Goal: Check status

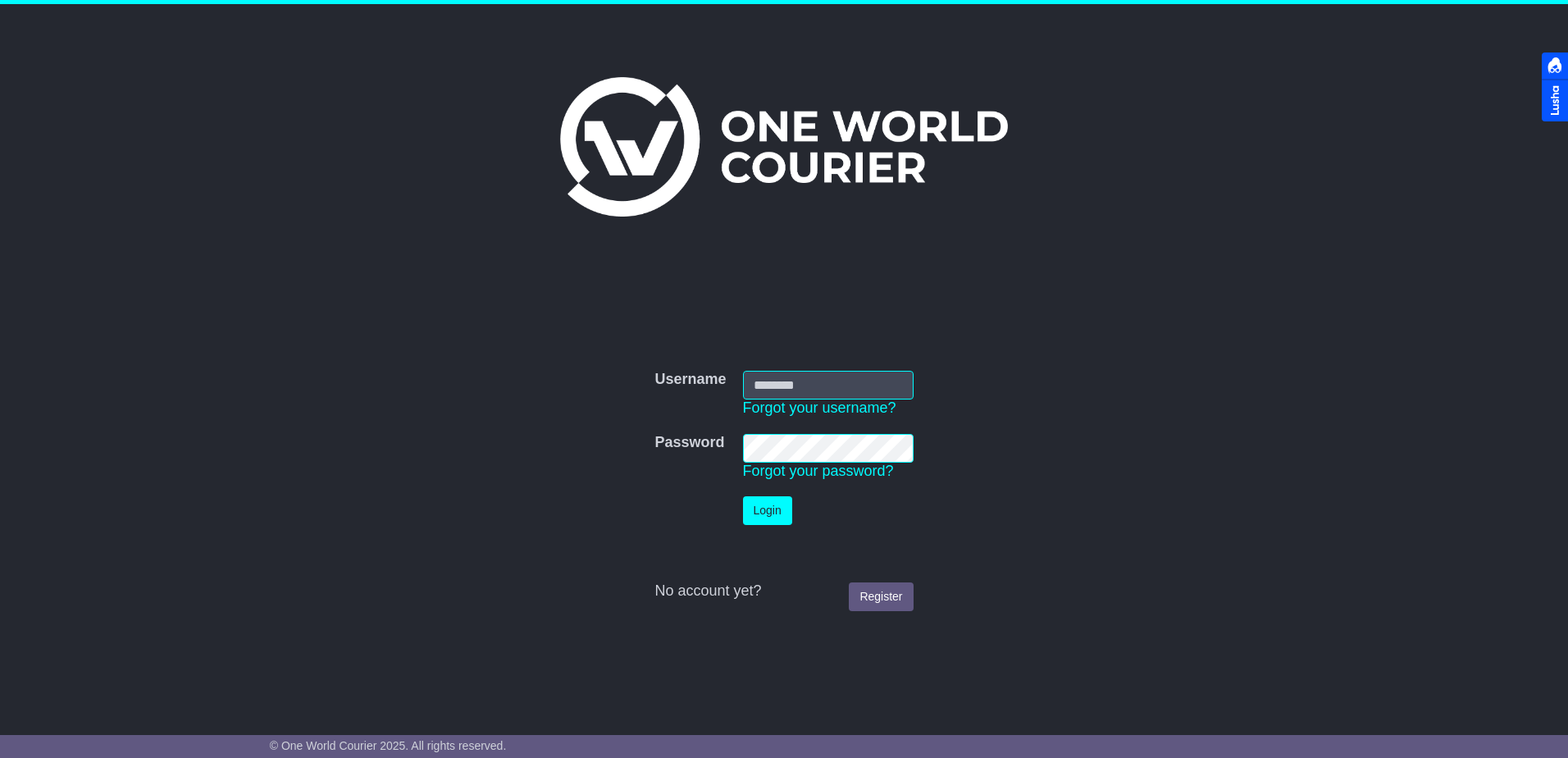
type input "**********"
click at [765, 506] on button "Login" at bounding box center [767, 511] width 49 height 29
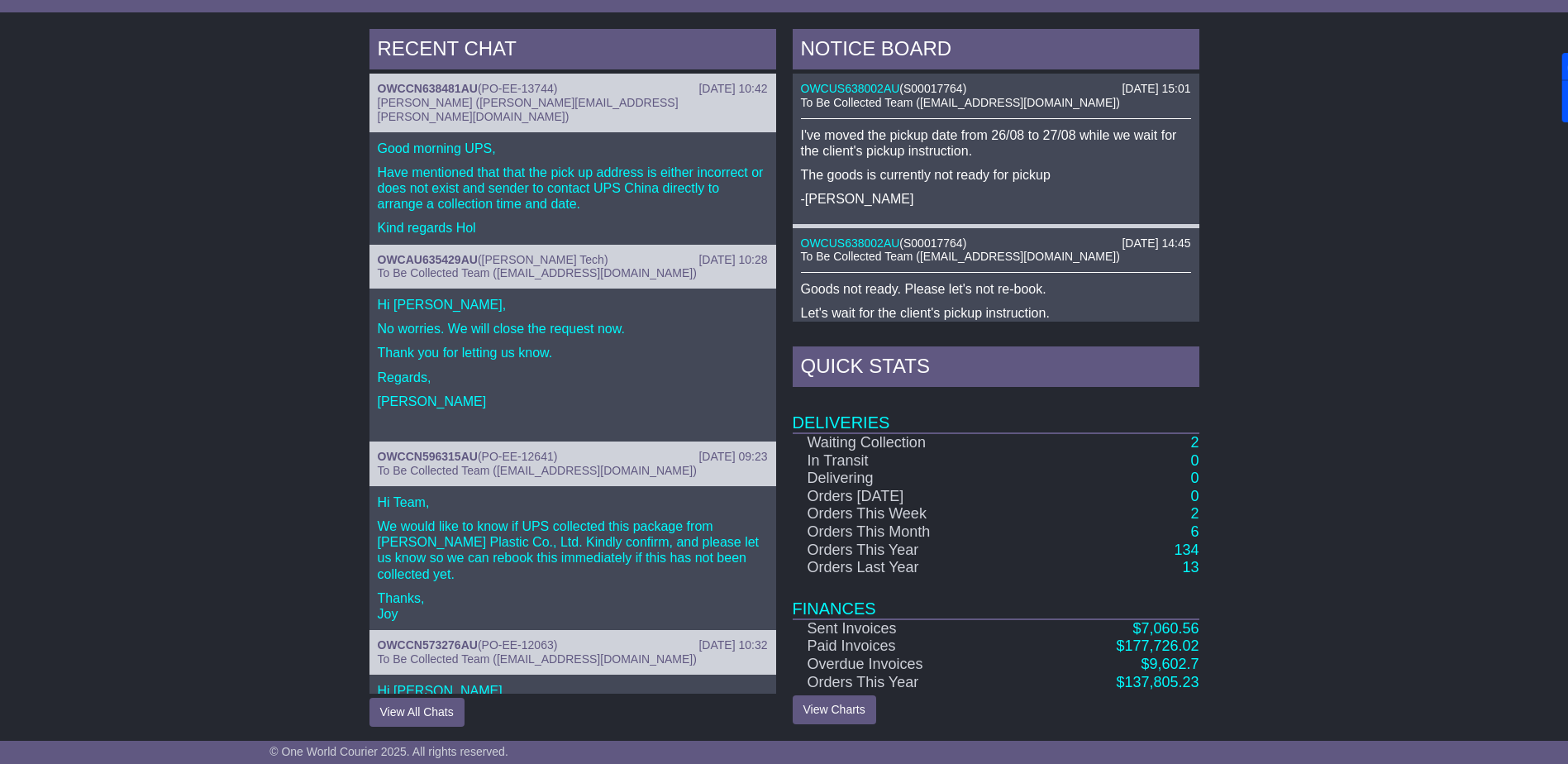
scroll to position [681, 0]
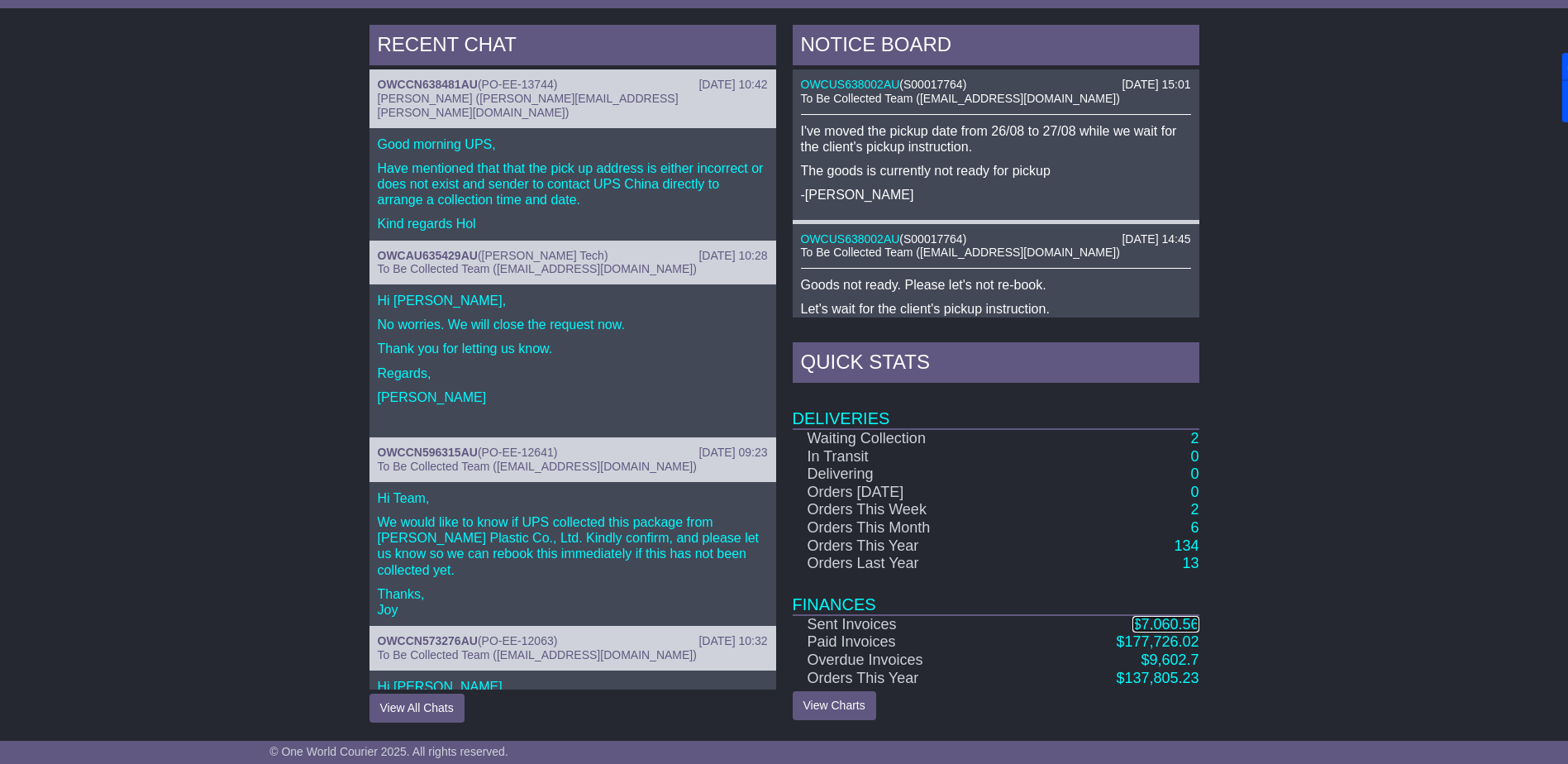
click at [1157, 625] on span "7,060.56" at bounding box center [1170, 624] width 58 height 16
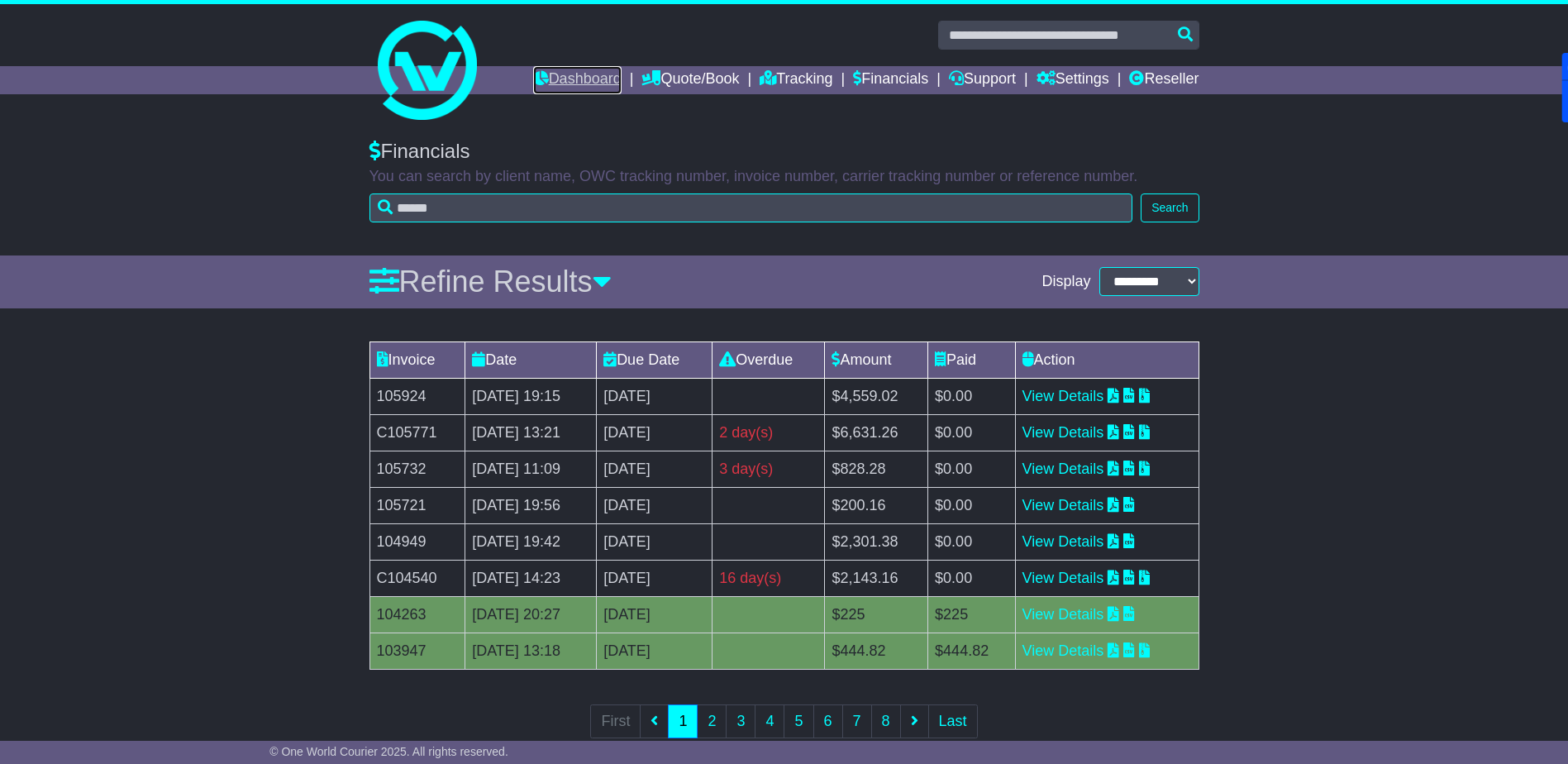
click at [578, 83] on link "Dashboard" at bounding box center [577, 80] width 88 height 28
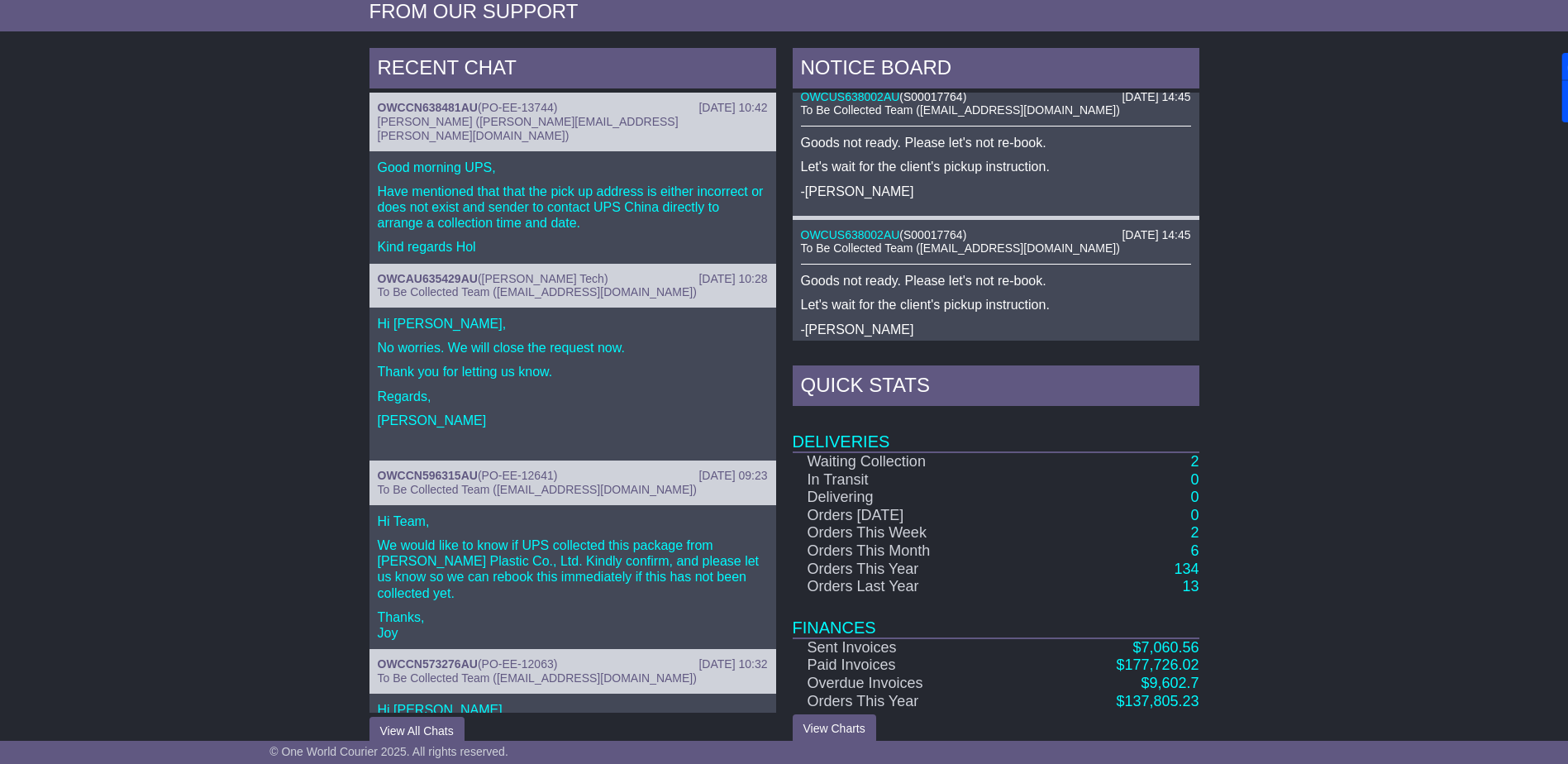
scroll to position [661, 0]
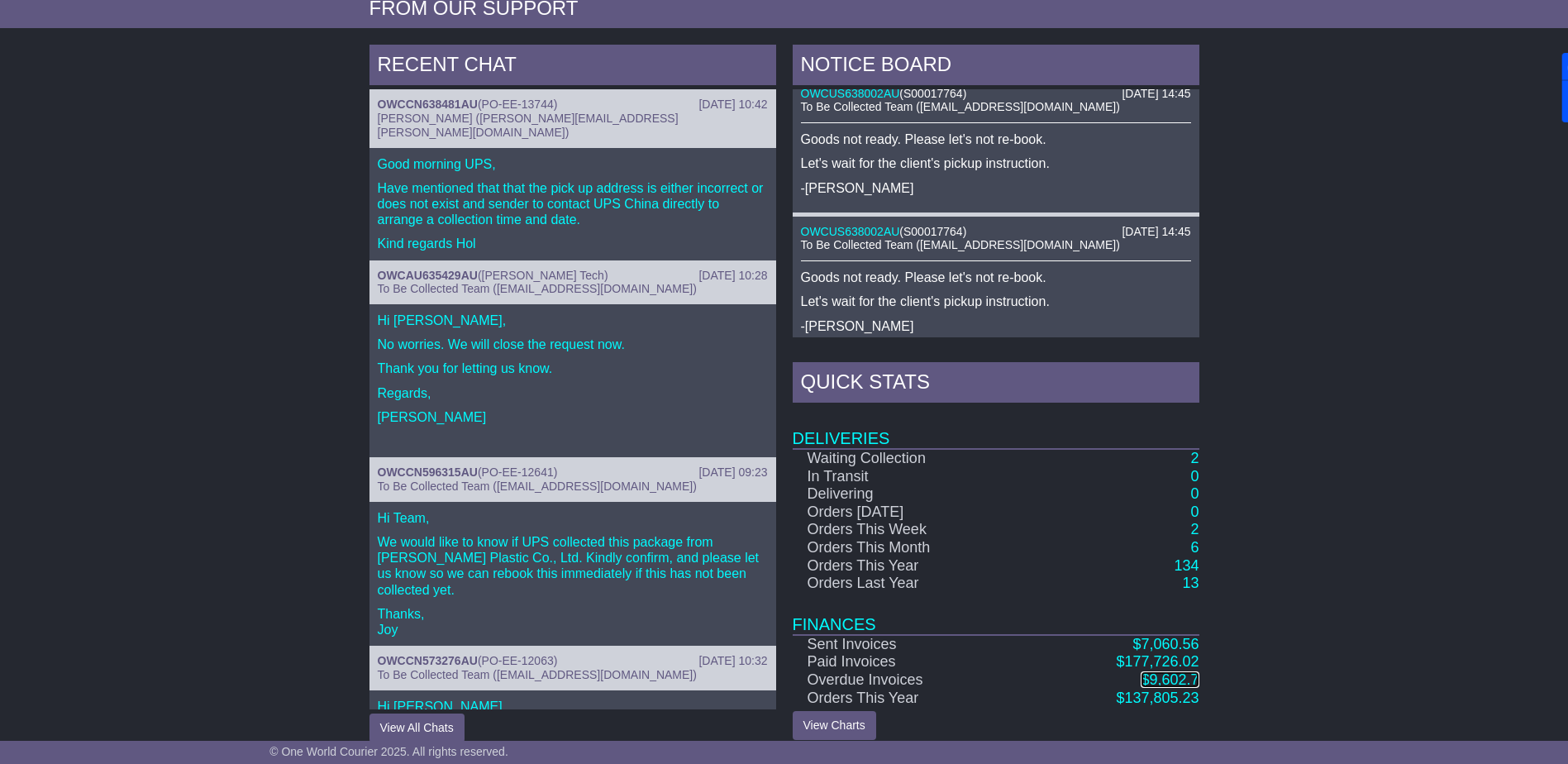
click at [1181, 675] on span "9,602.7" at bounding box center [1174, 679] width 50 height 16
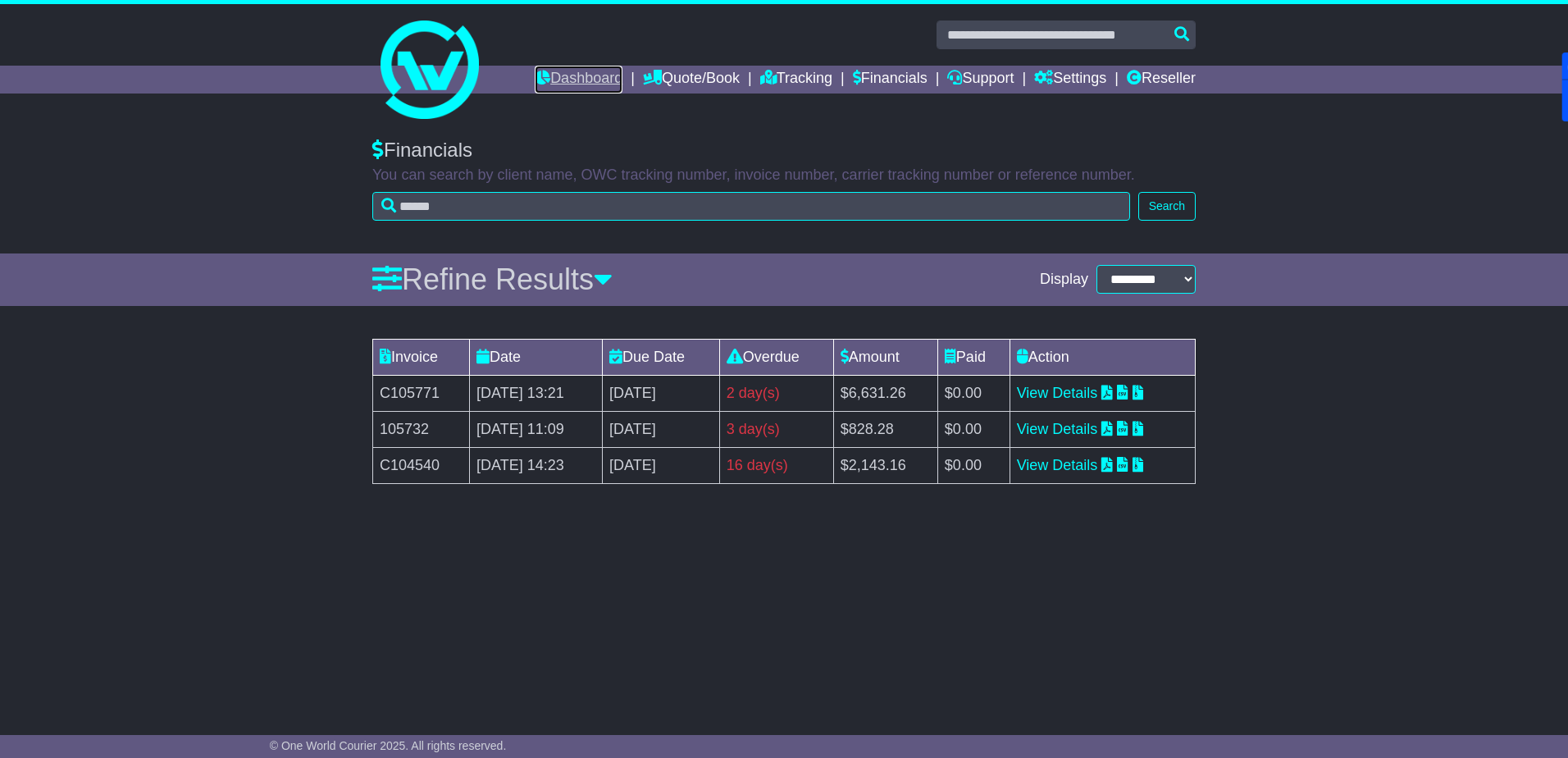
click at [563, 72] on link "Dashboard" at bounding box center [578, 79] width 87 height 28
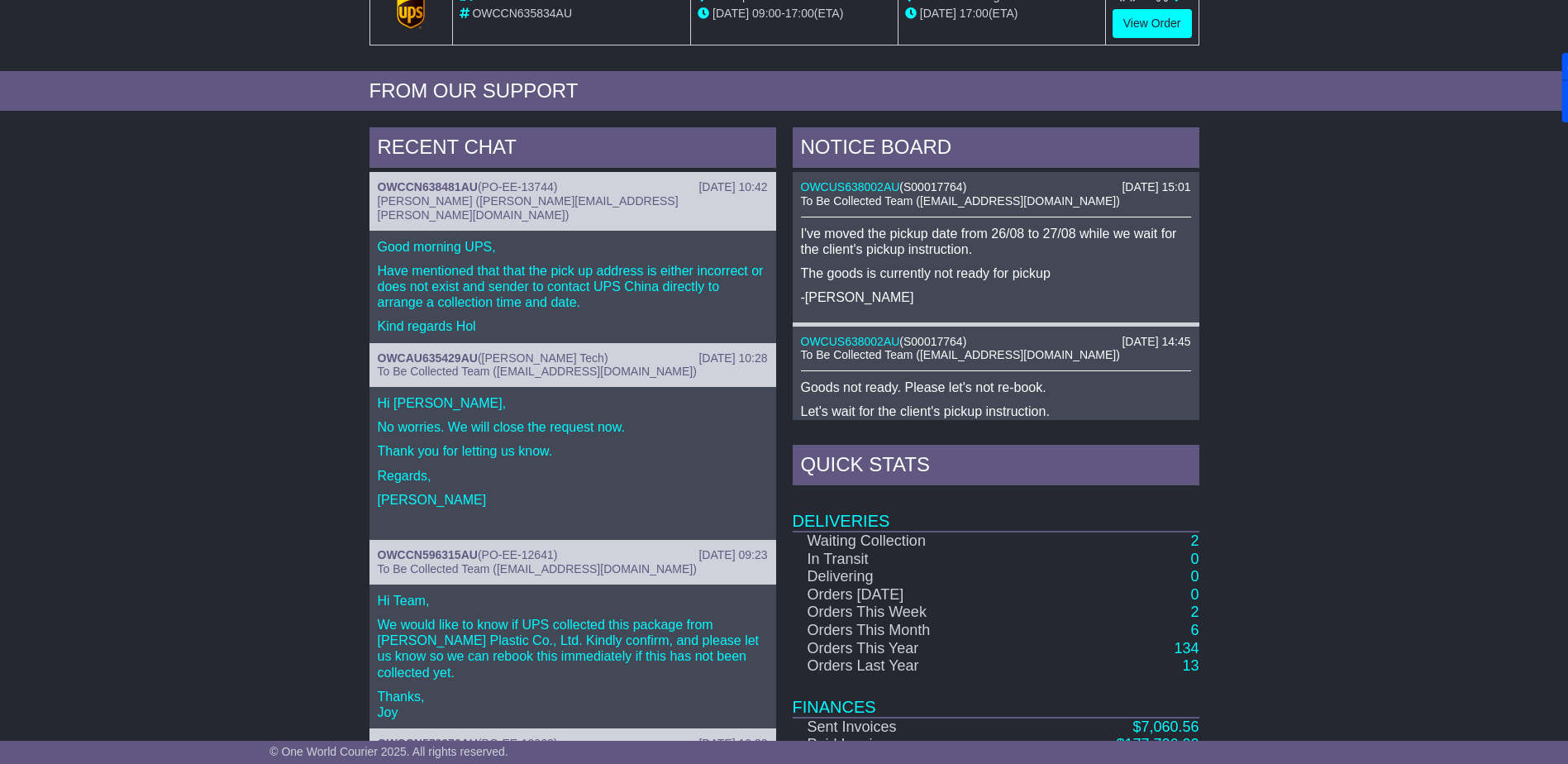
scroll to position [661, 0]
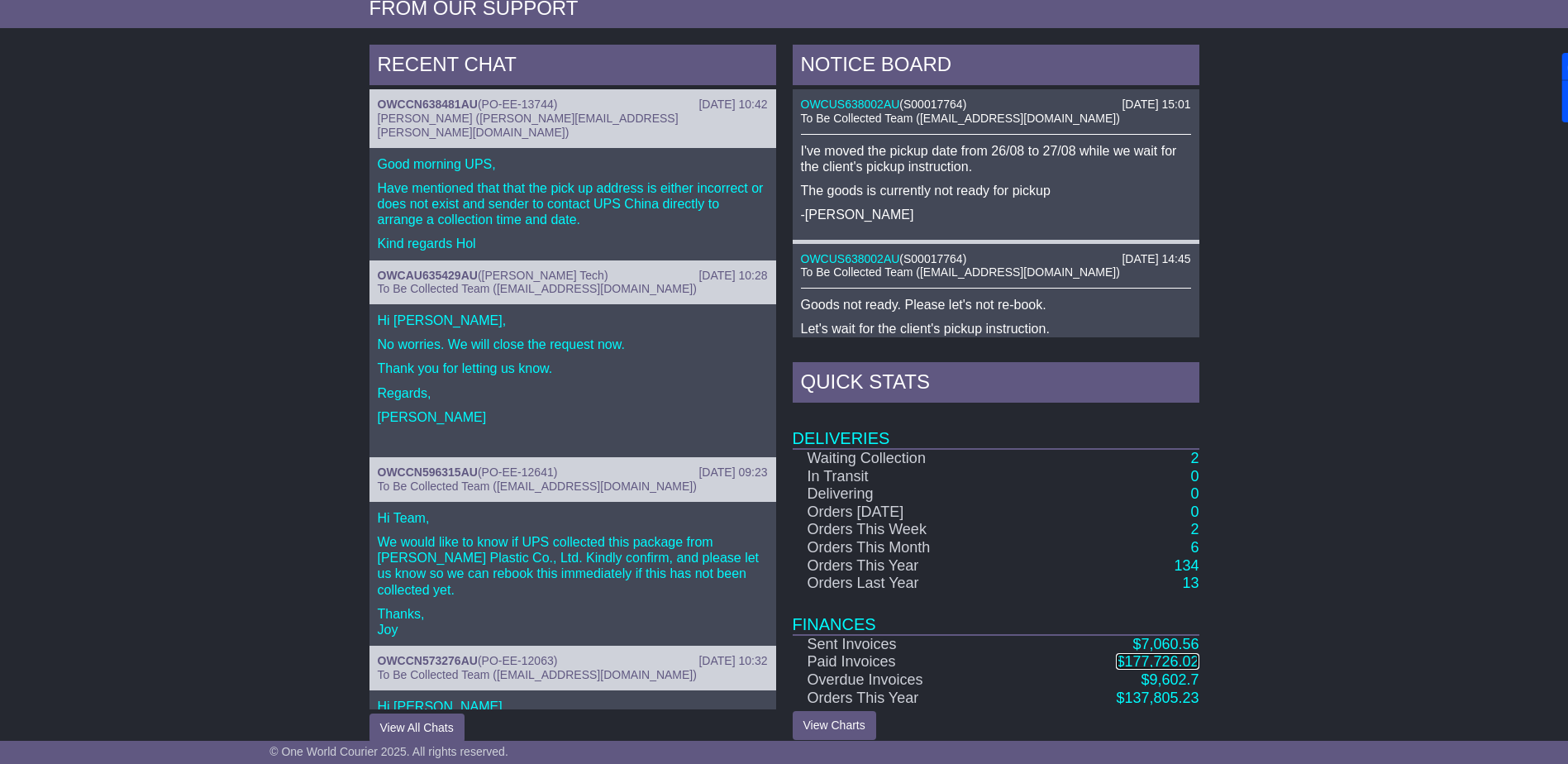
click at [1130, 661] on span "177,726.02" at bounding box center [1161, 661] width 75 height 16
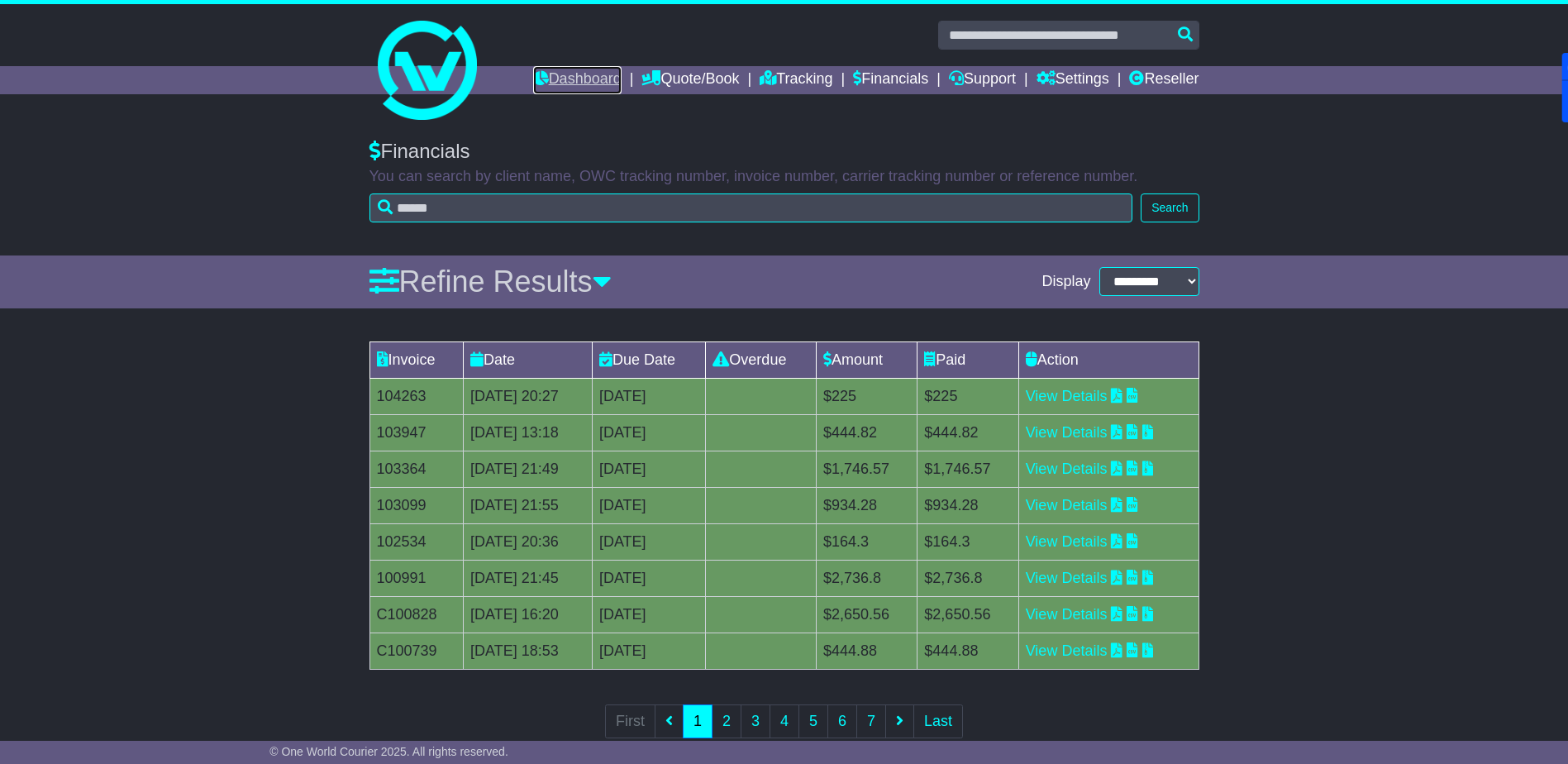
click at [569, 73] on link "Dashboard" at bounding box center [577, 80] width 88 height 28
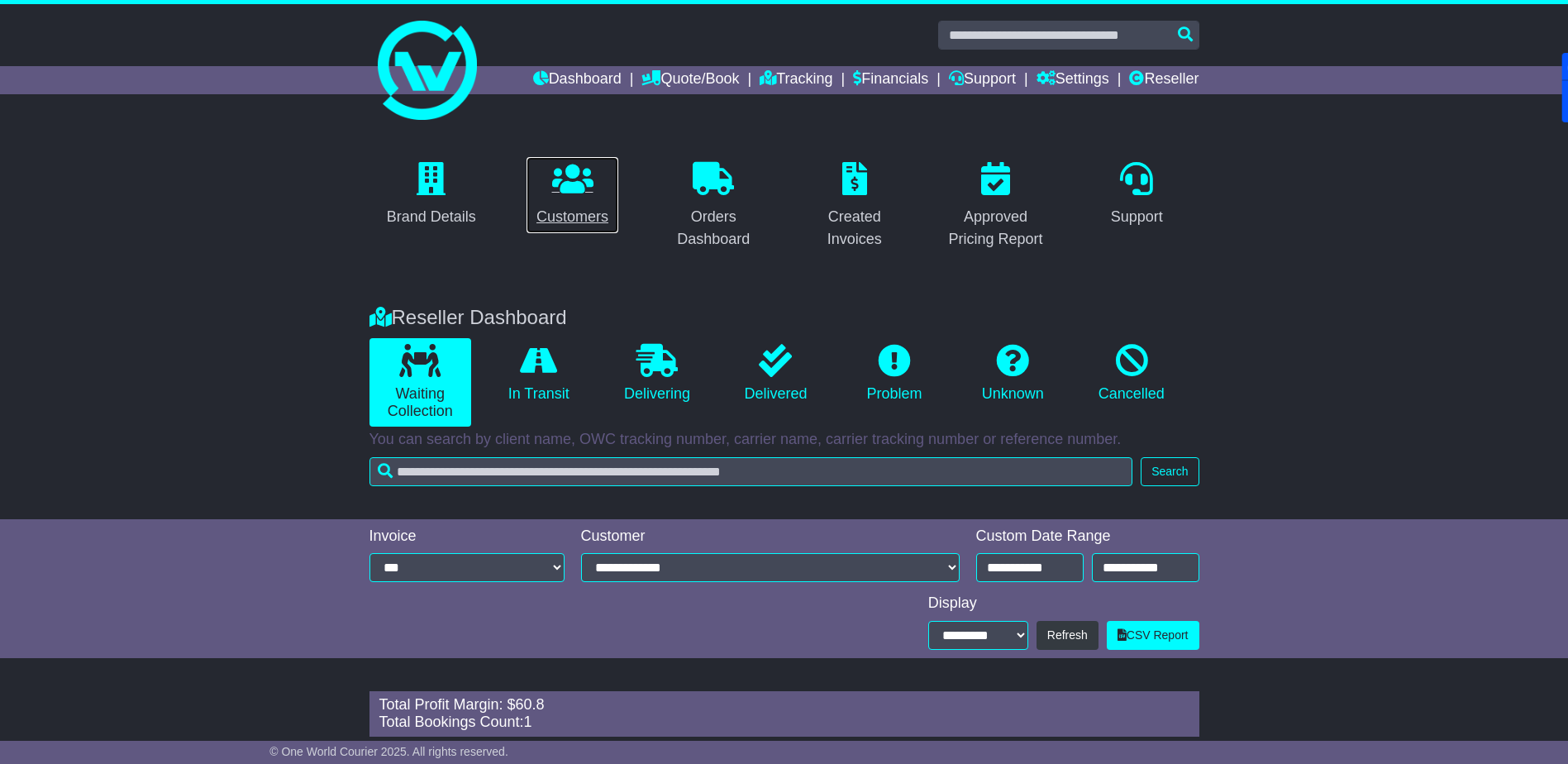
click at [578, 194] on p at bounding box center [572, 180] width 72 height 36
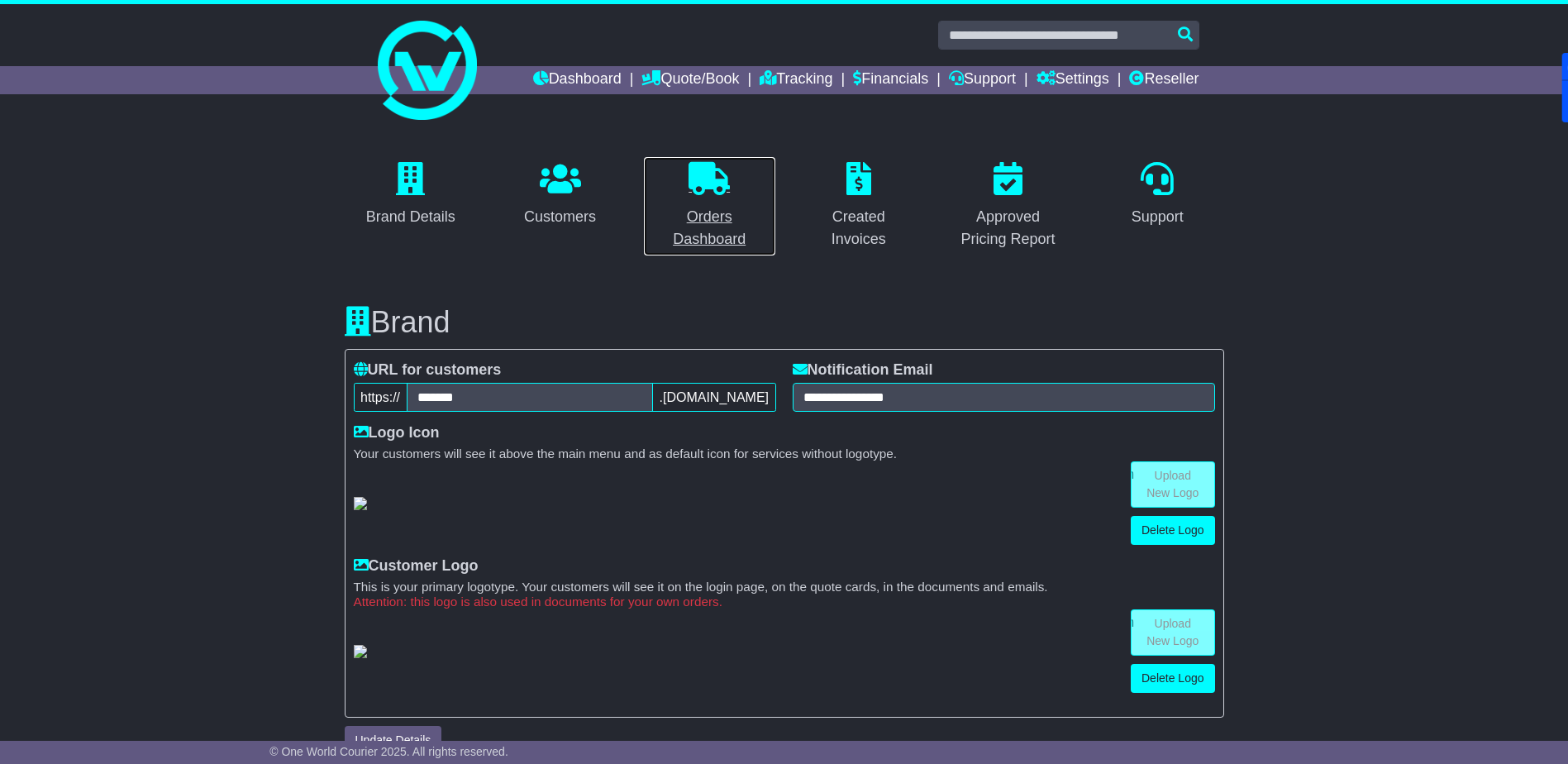
click at [707, 202] on link "Orders Dashboard" at bounding box center [709, 206] width 133 height 100
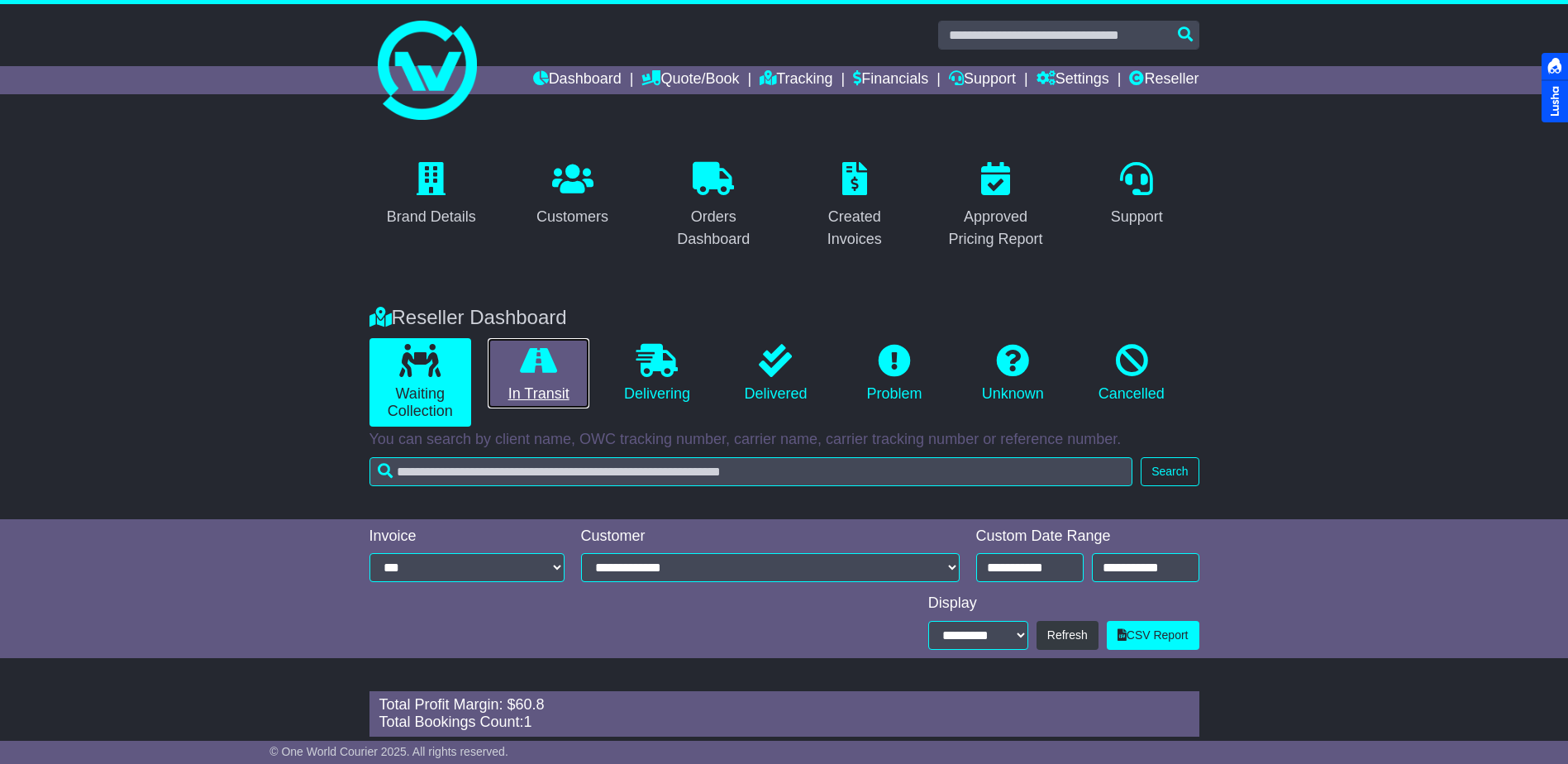
click at [547, 383] on link "In Transit" at bounding box center [538, 373] width 102 height 71
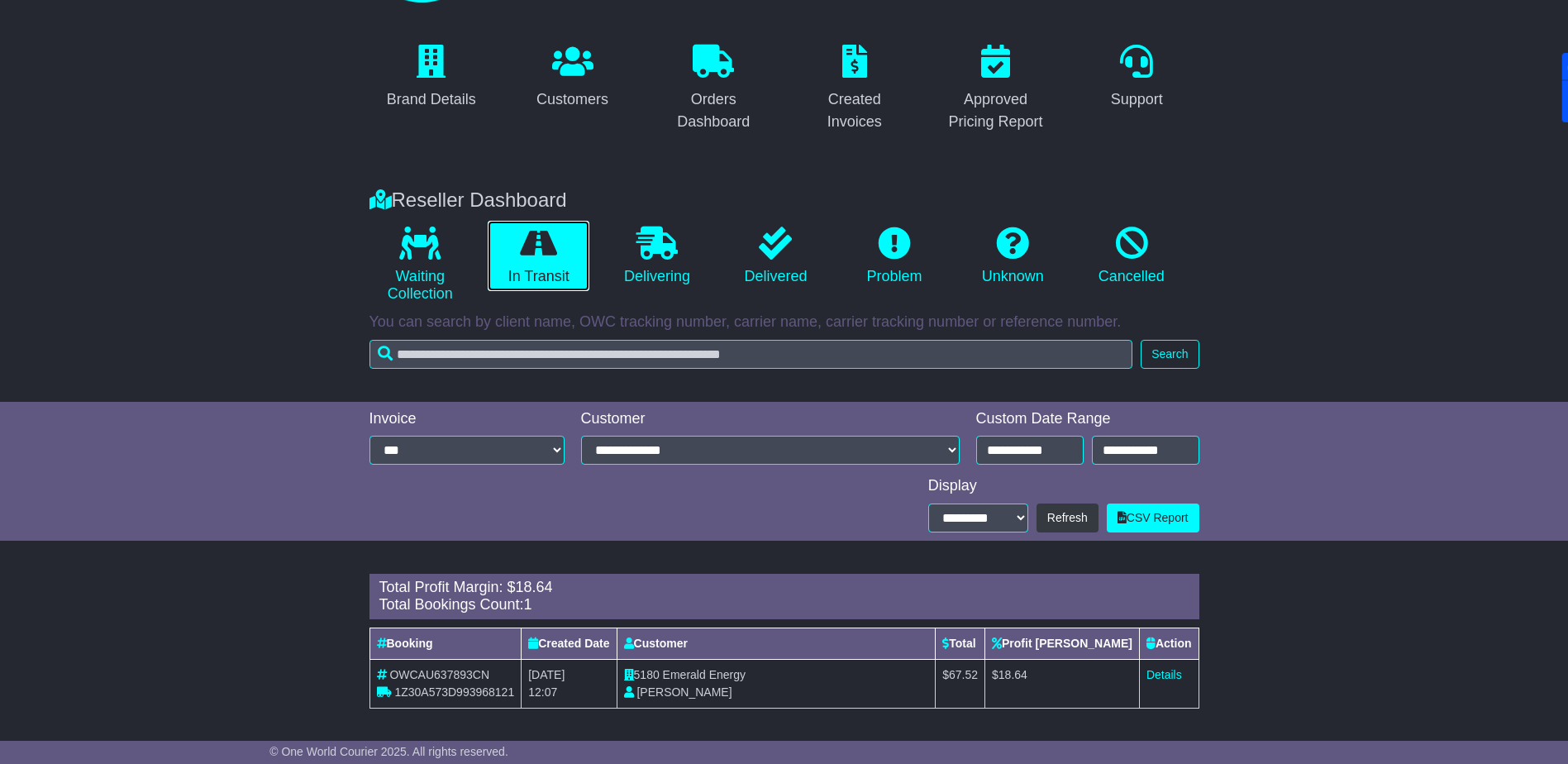
scroll to position [121, 0]
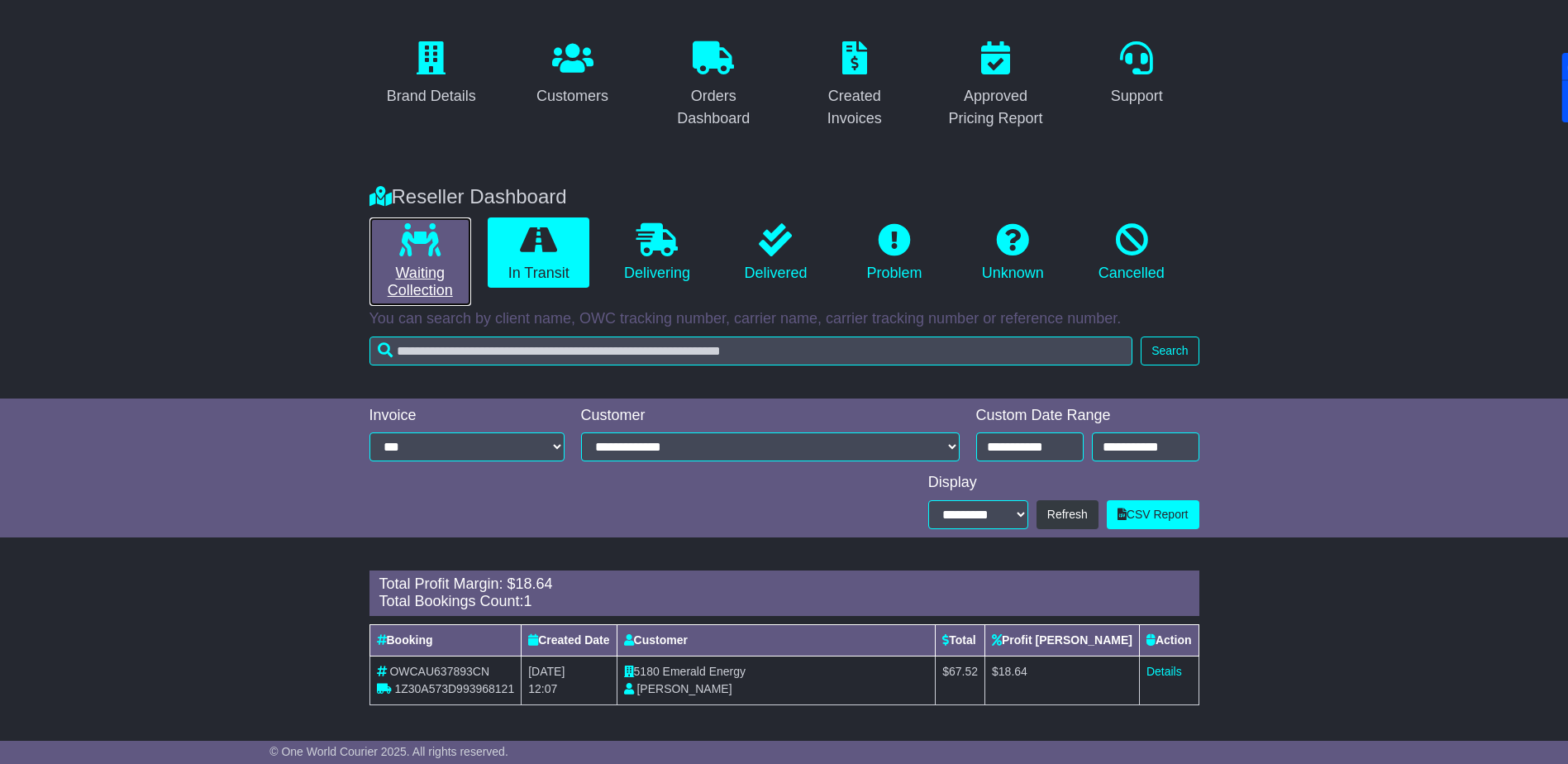
click at [419, 242] on icon at bounding box center [420, 240] width 41 height 33
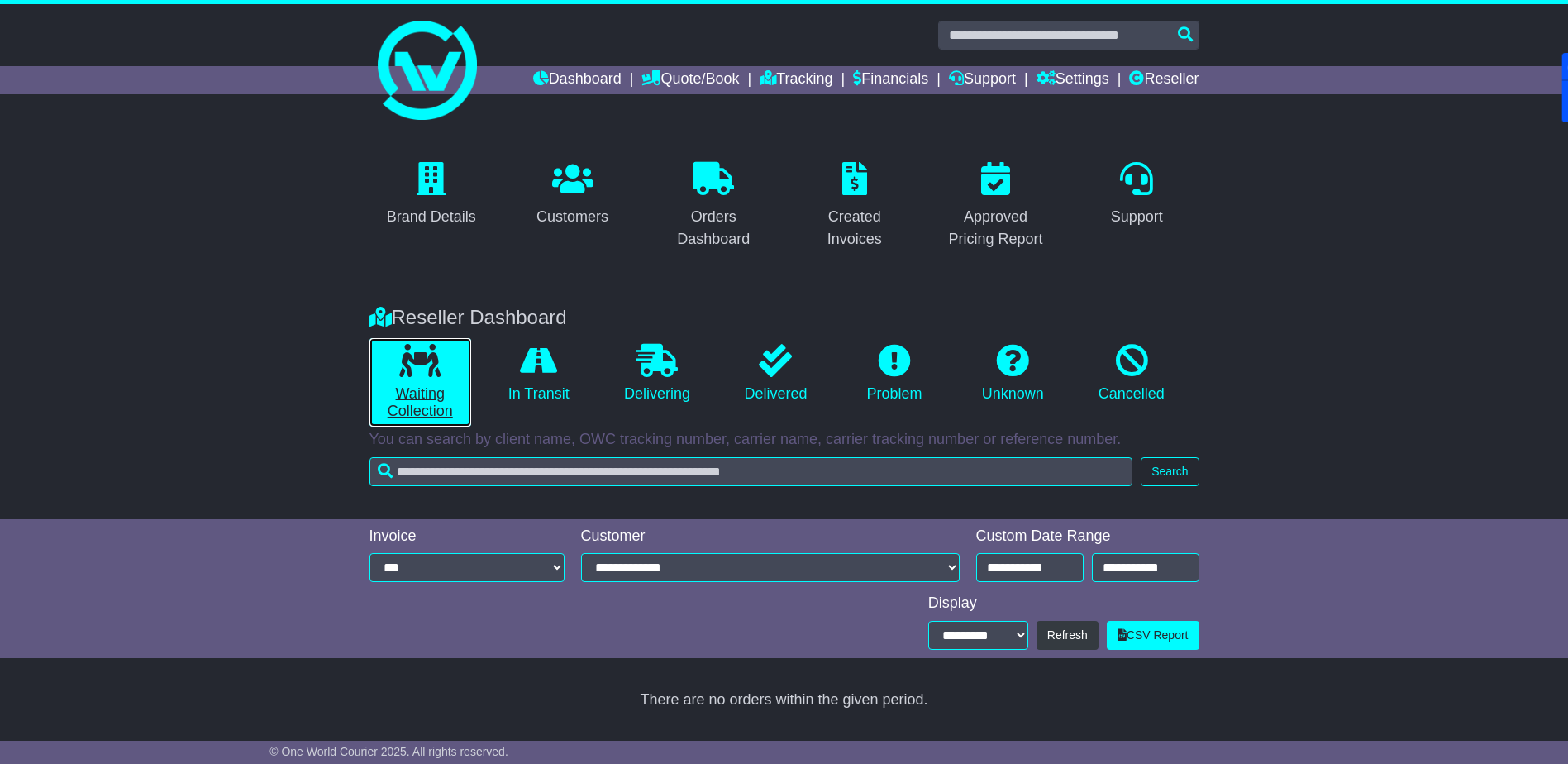
scroll to position [0, 0]
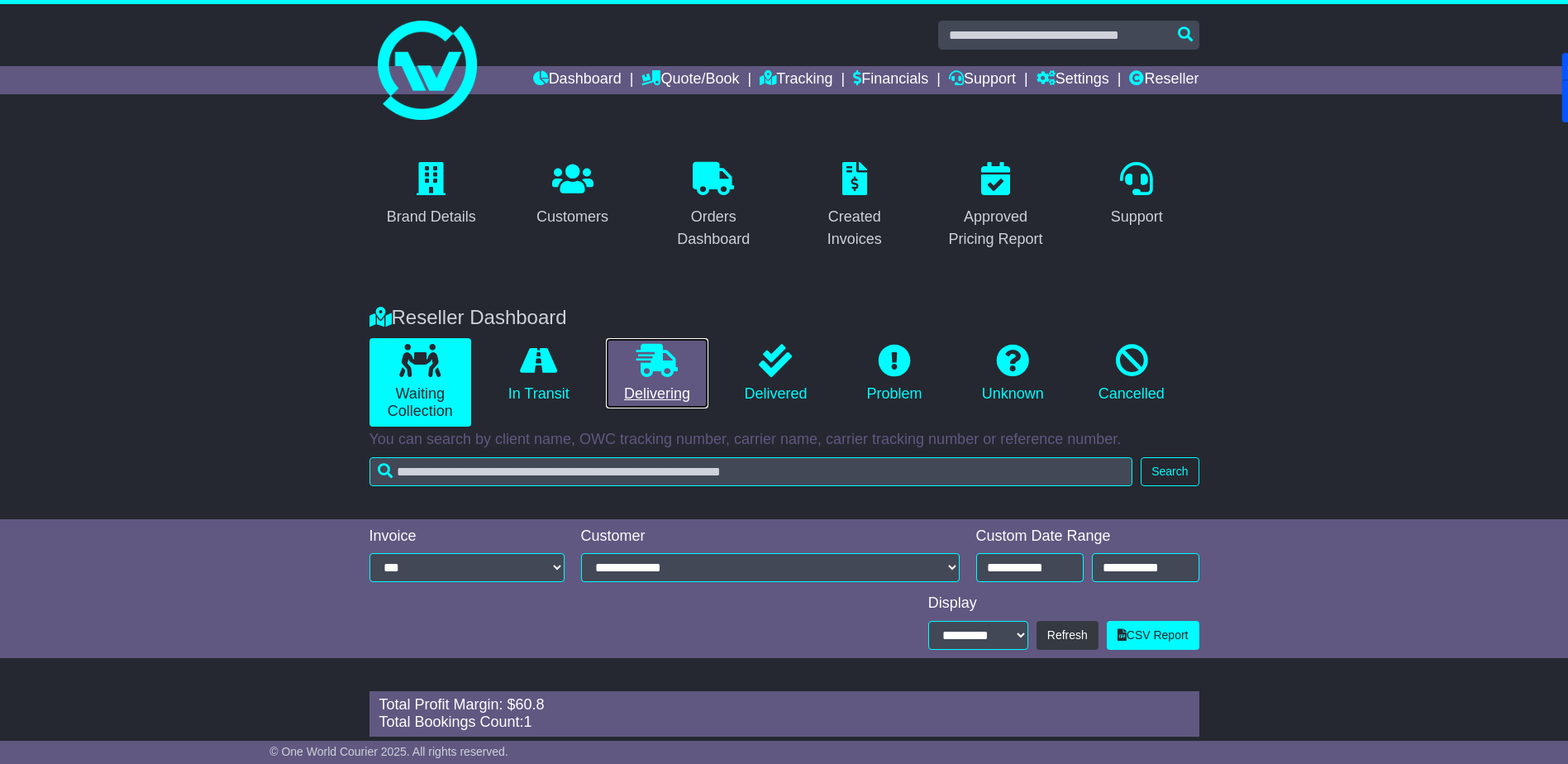
click at [676, 350] on icon at bounding box center [657, 361] width 41 height 33
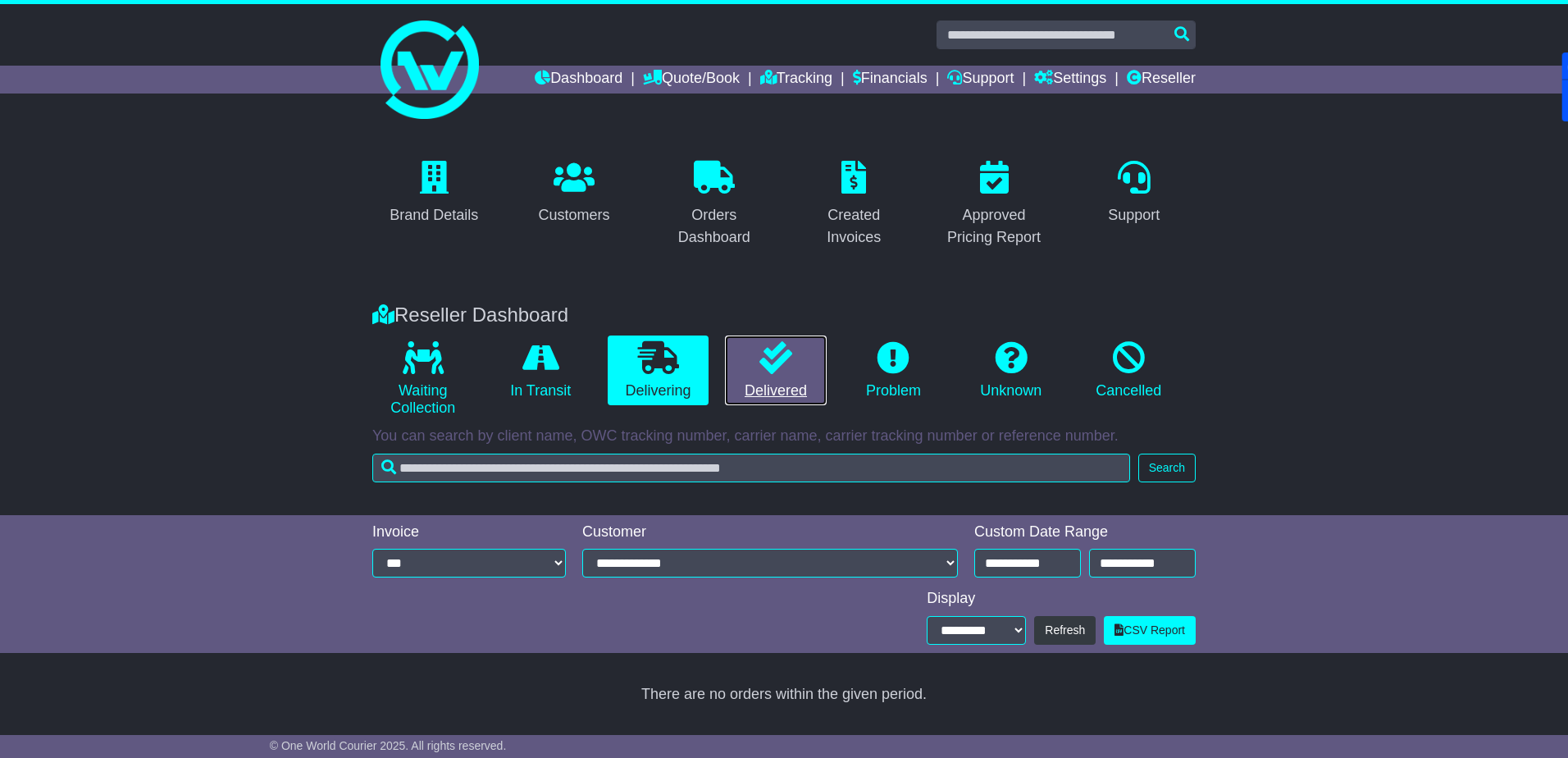
click at [768, 359] on icon at bounding box center [776, 358] width 33 height 33
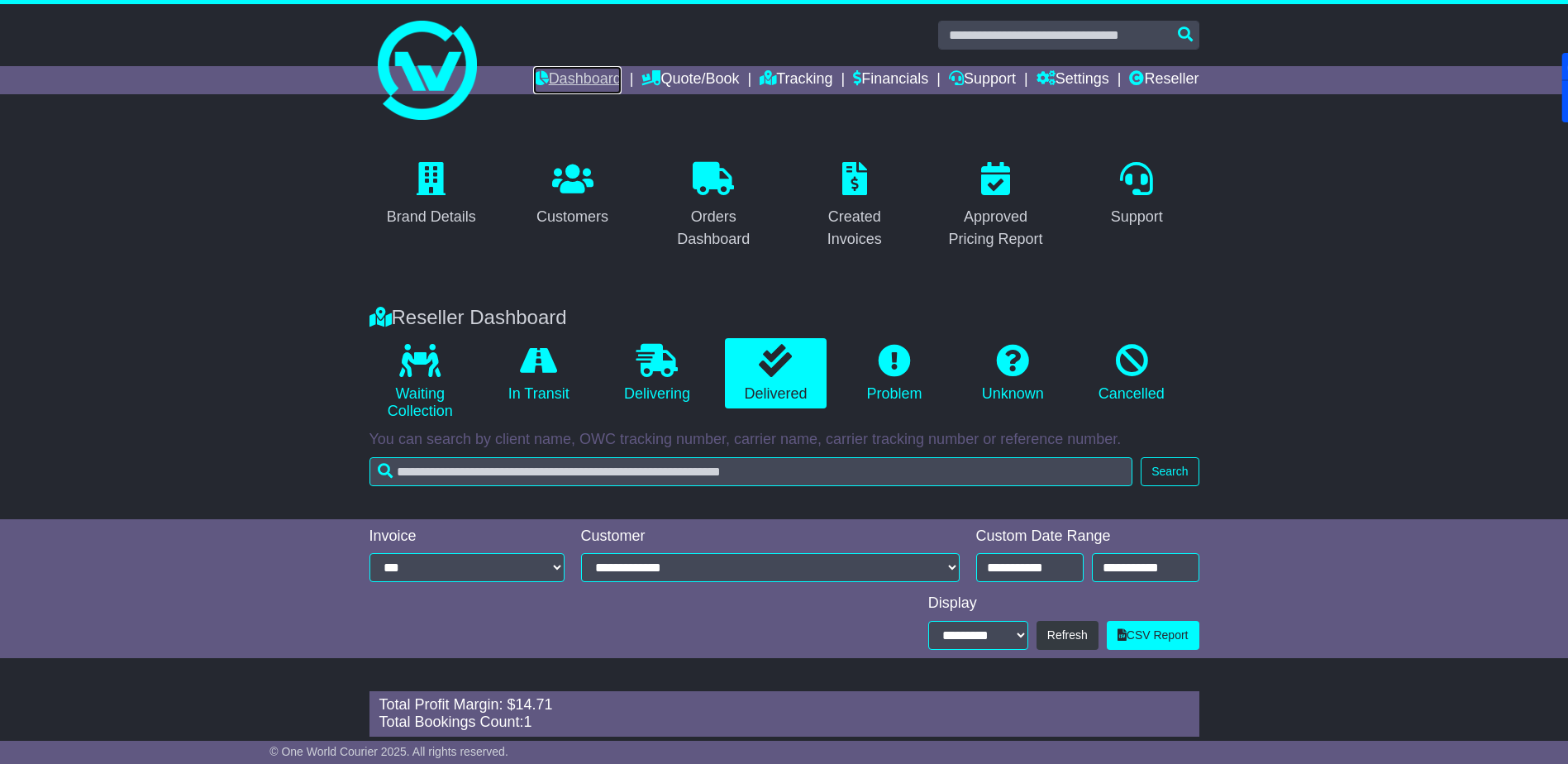
click at [593, 83] on link "Dashboard" at bounding box center [577, 80] width 88 height 28
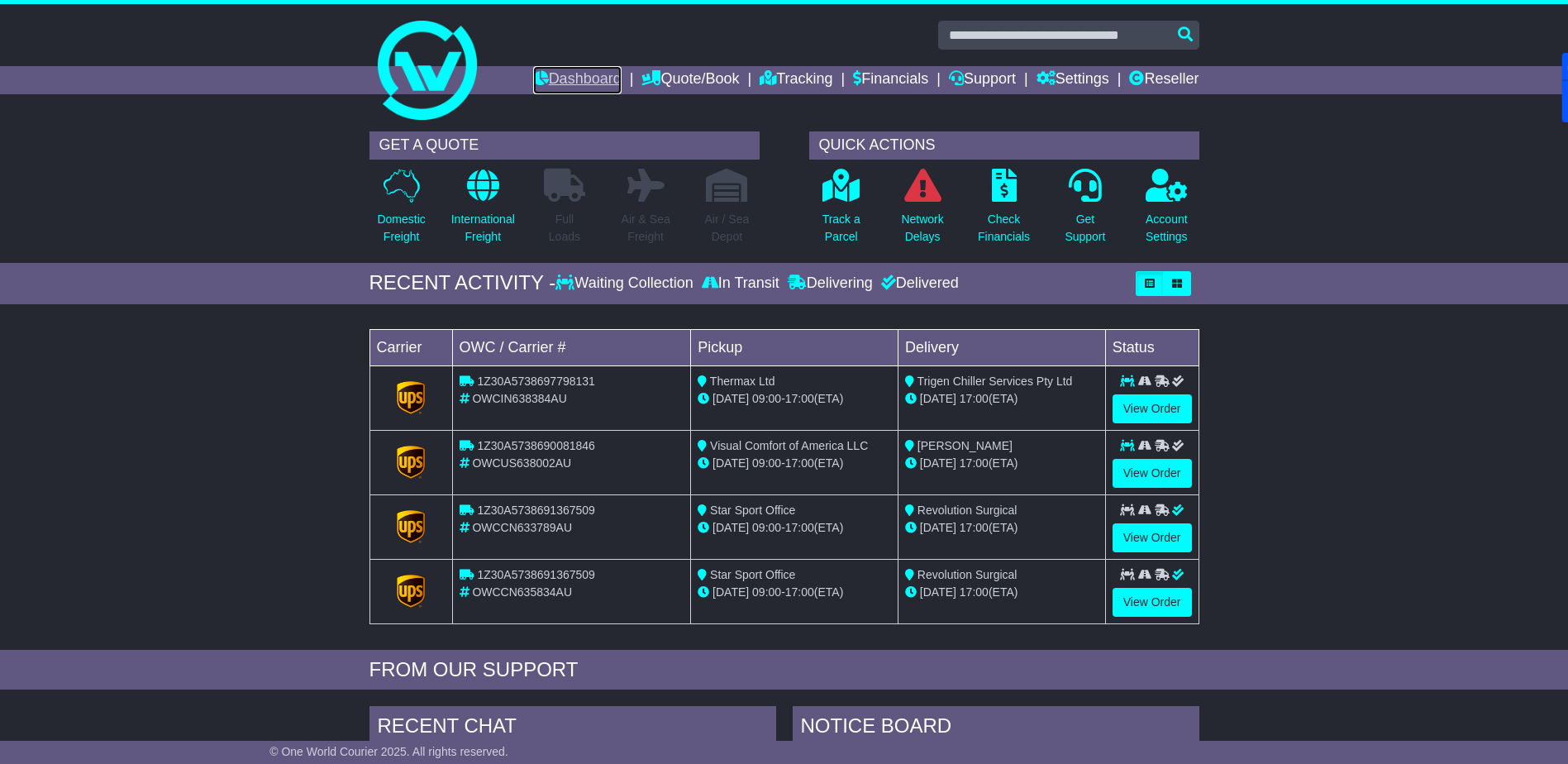
click at [558, 81] on link "Dashboard" at bounding box center [577, 80] width 88 height 28
